Goal: Information Seeking & Learning: Check status

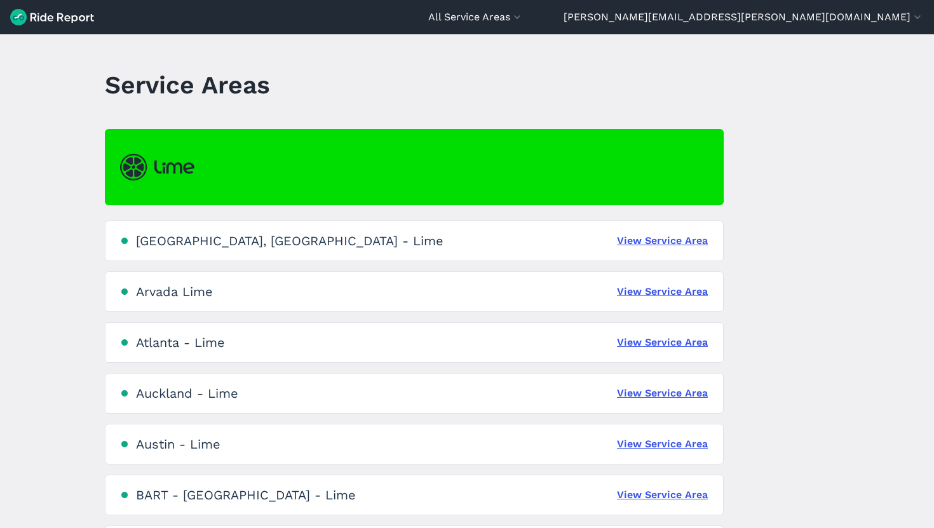
scroll to position [1332, 0]
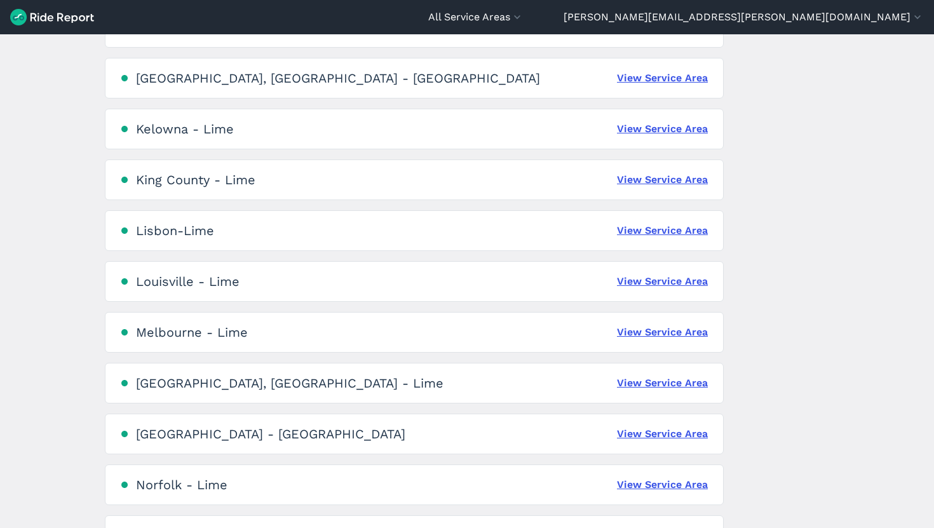
click at [636, 320] on div "[GEOGRAPHIC_DATA] - Lime View Service Area" at bounding box center [414, 332] width 619 height 41
click at [636, 331] on link "View Service Area" at bounding box center [662, 332] width 91 height 15
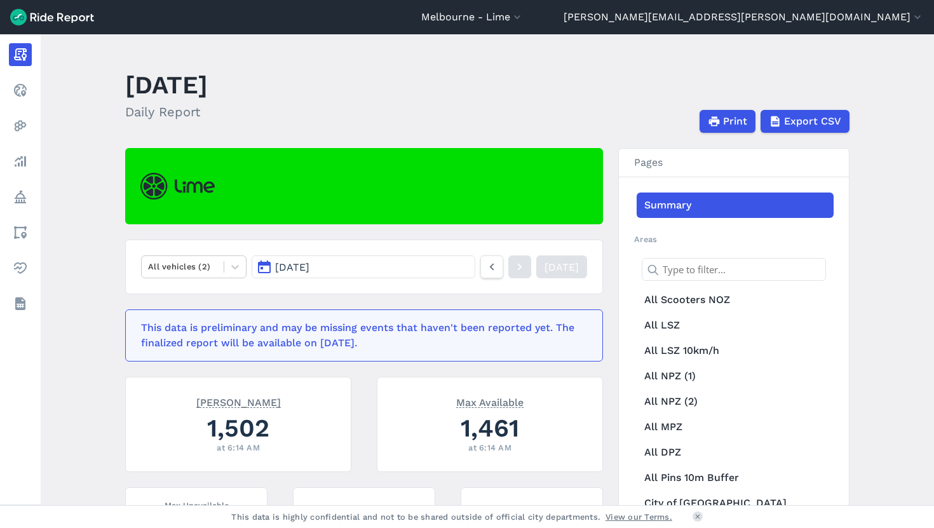
scroll to position [85, 0]
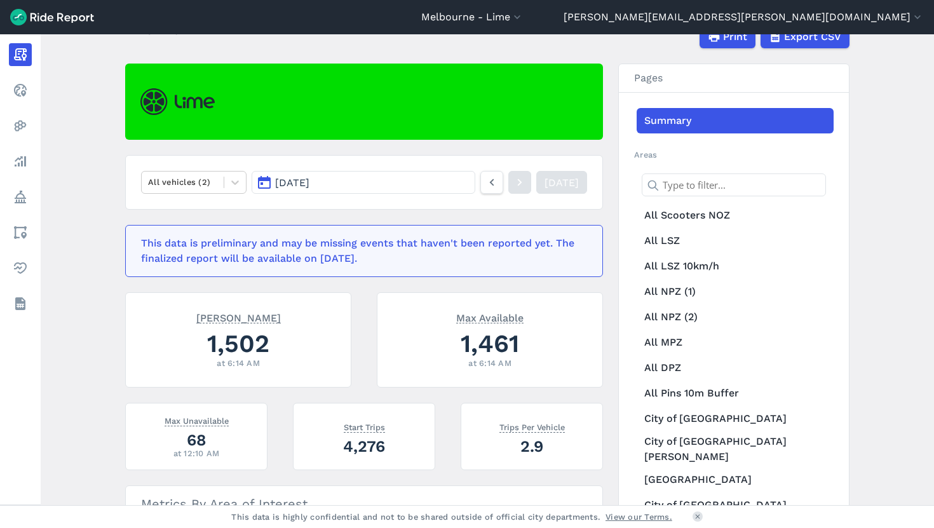
click at [307, 189] on button "[DATE]" at bounding box center [364, 182] width 224 height 23
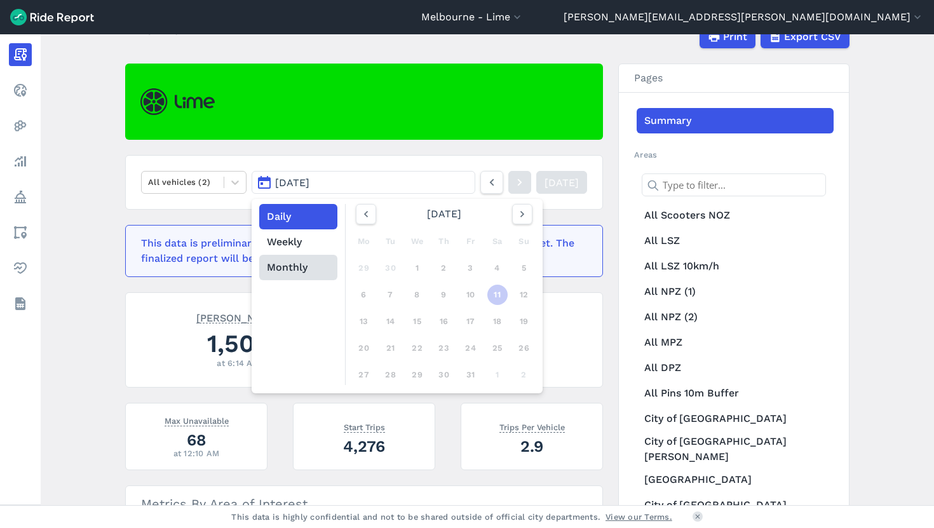
click at [310, 271] on button "Monthly" at bounding box center [298, 267] width 78 height 25
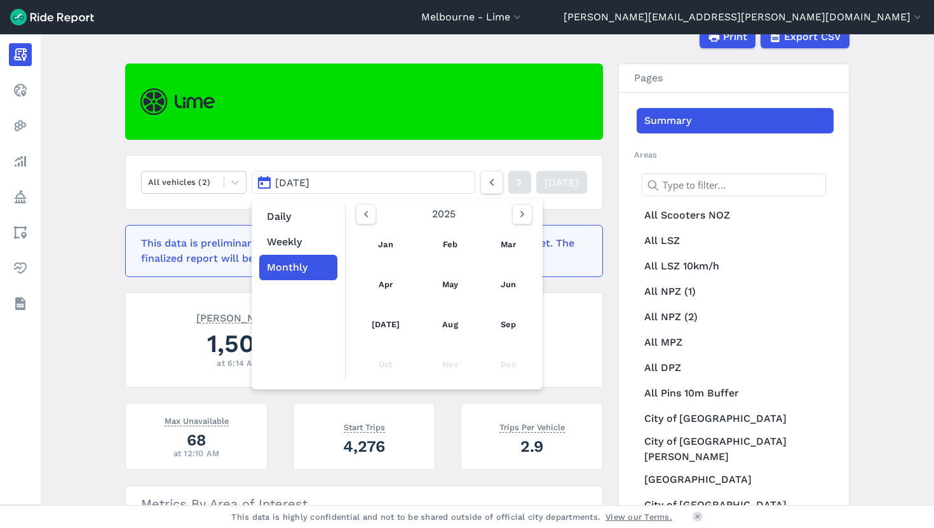
click at [377, 368] on div "Oct" at bounding box center [386, 365] width 56 height 31
click at [496, 329] on link "Sep" at bounding box center [508, 325] width 43 height 31
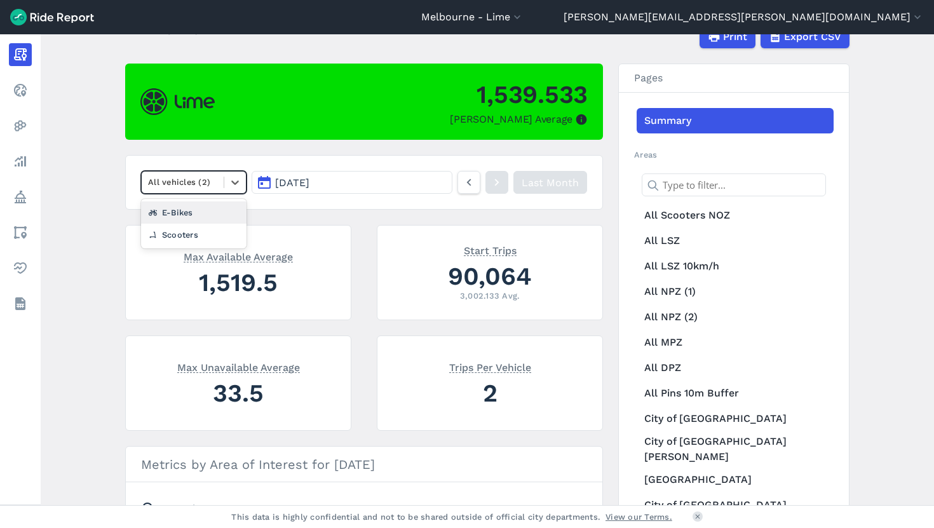
click at [215, 182] on div at bounding box center [182, 182] width 69 height 15
click at [224, 217] on div "E-Bikes" at bounding box center [194, 213] width 106 height 22
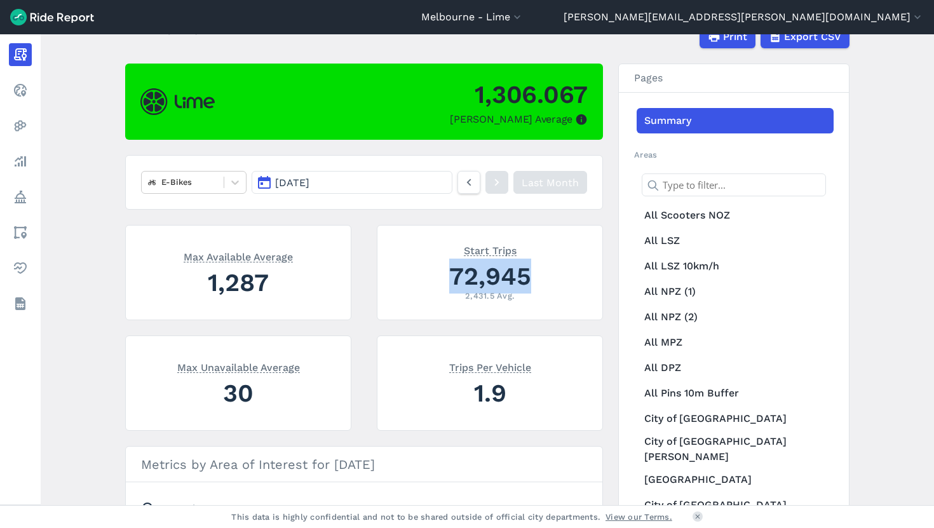
drag, startPoint x: 544, startPoint y: 282, endPoint x: 418, endPoint y: 282, distance: 126.5
click at [418, 282] on div "72,945" at bounding box center [490, 276] width 195 height 35
copy div "Avg"
